Goal: Task Accomplishment & Management: Use online tool/utility

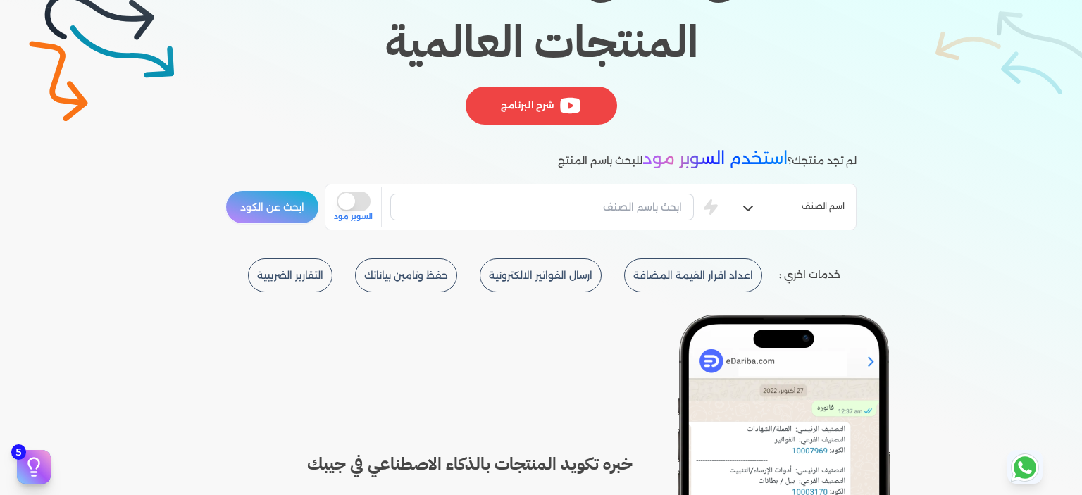
scroll to position [211, 0]
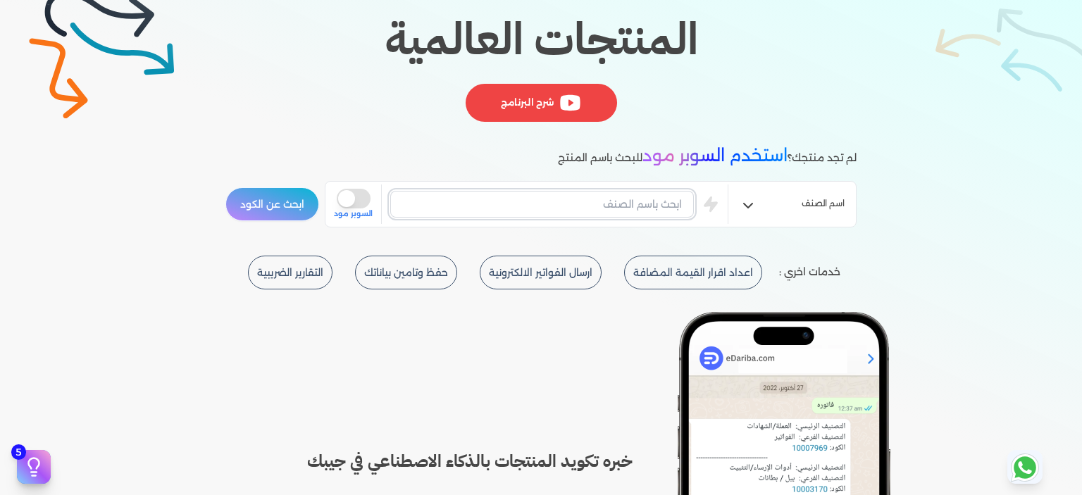
click at [608, 204] on input "text" at bounding box center [542, 204] width 304 height 27
type input "اسمنت"
click at [280, 204] on button "ابحث عن الكود" at bounding box center [272, 204] width 94 height 34
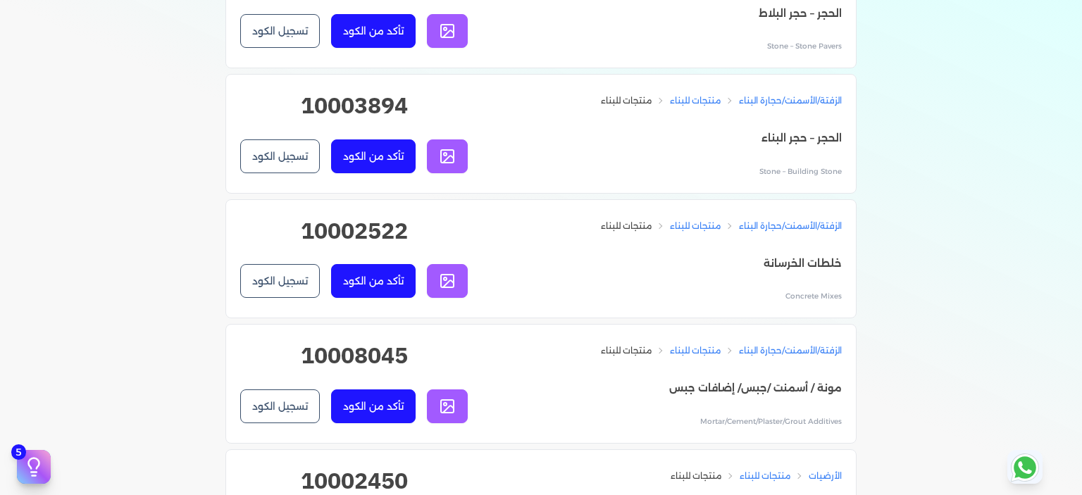
scroll to position [986, 0]
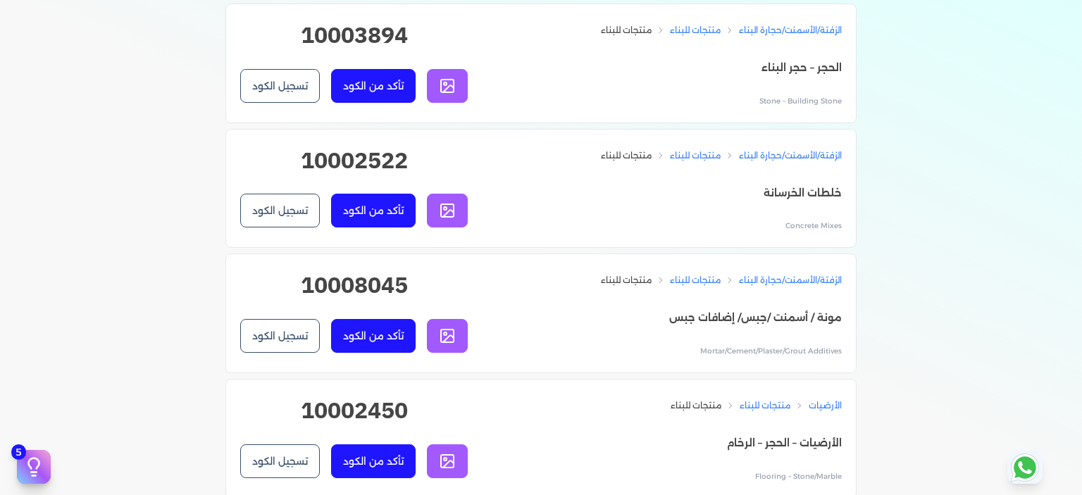
click at [377, 287] on h2 "10008045" at bounding box center [353, 290] width 227 height 45
copy div "10008045 تأكد من الكود تسجيل الكود"
